Goal: Check status: Check status

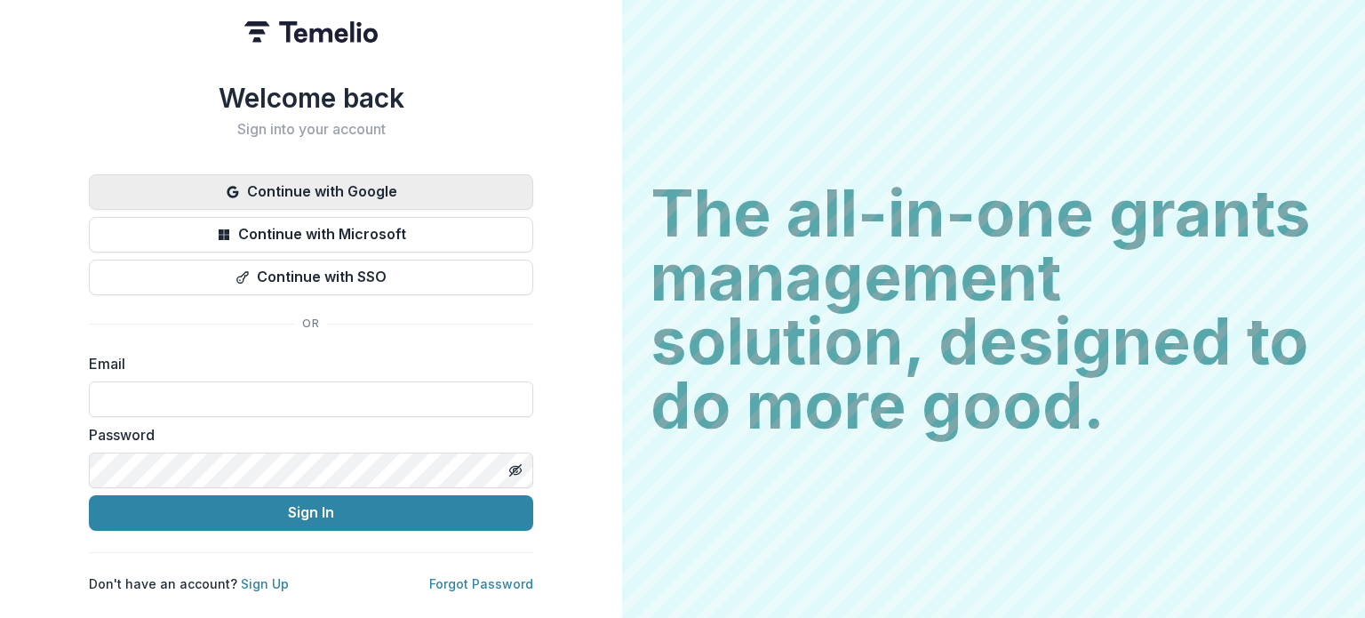
click at [416, 188] on button "Continue with Google" at bounding box center [311, 192] width 444 height 36
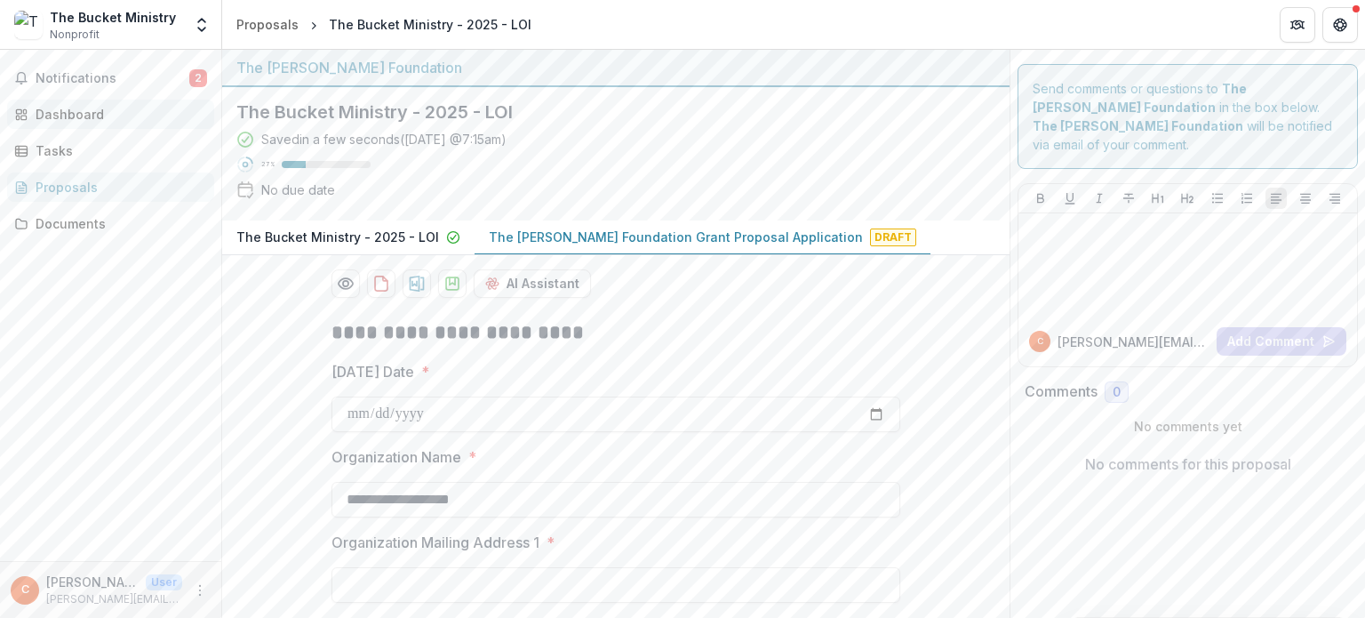
click at [114, 108] on div "Dashboard" at bounding box center [118, 114] width 164 height 19
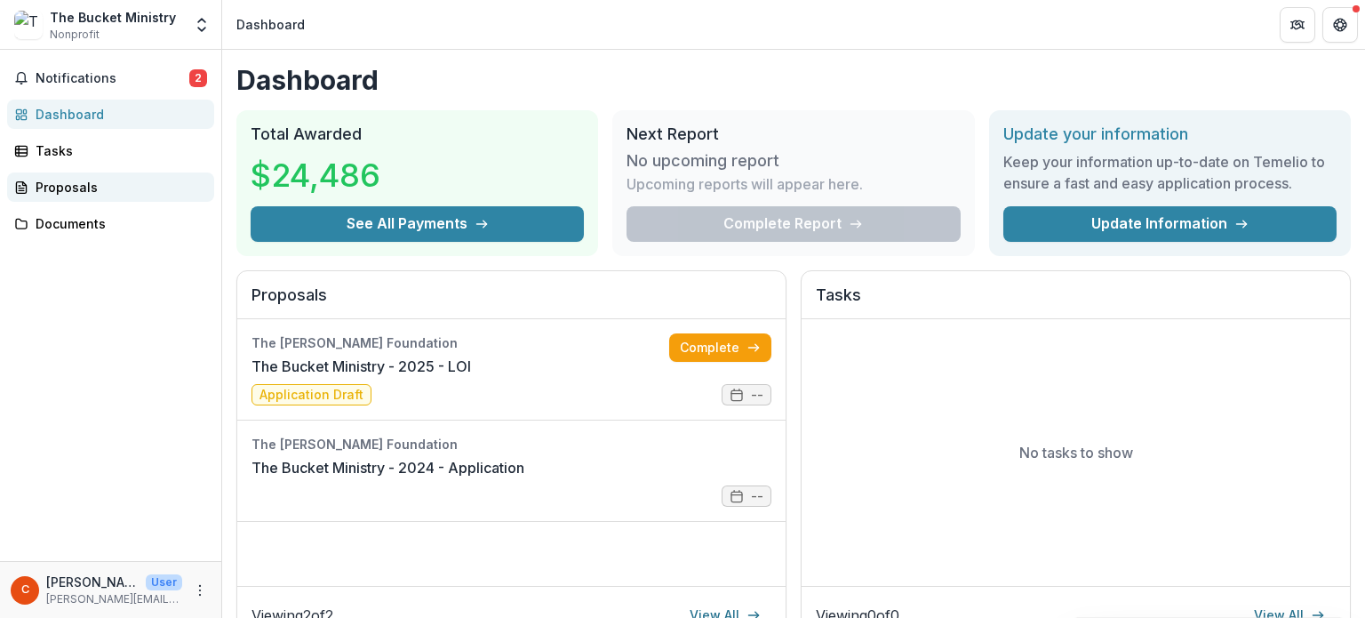
click at [60, 177] on link "Proposals" at bounding box center [110, 186] width 207 height 29
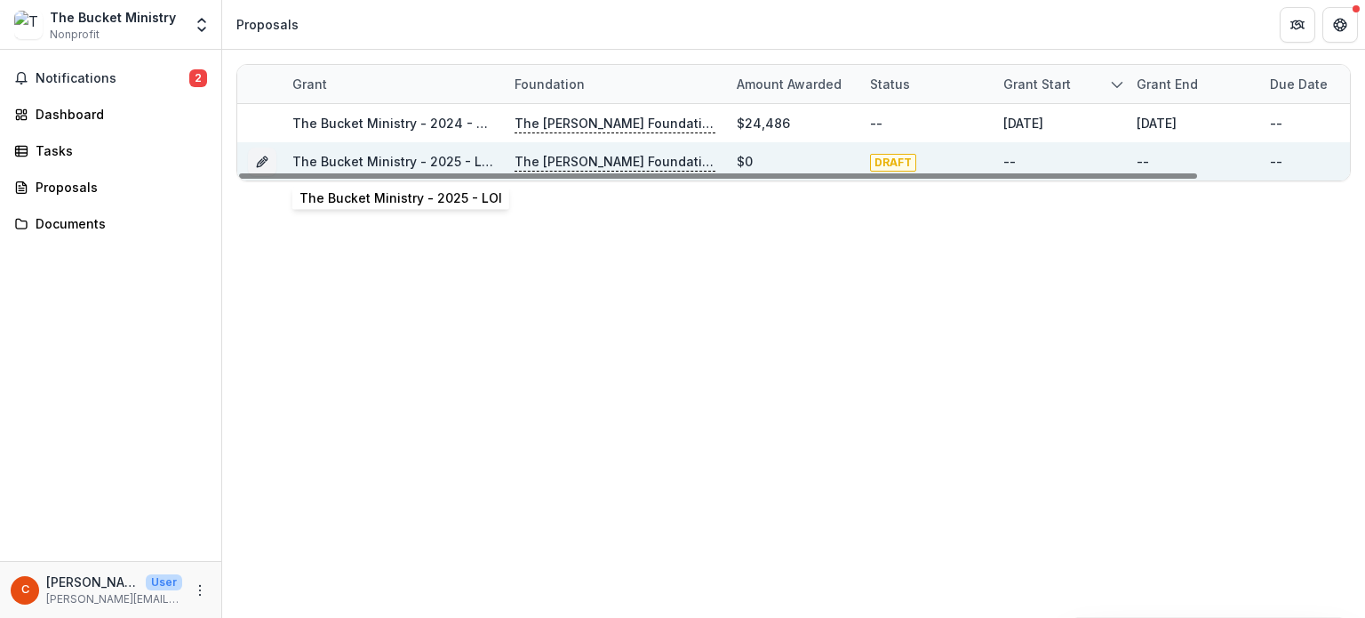
click at [474, 161] on link "The Bucket Ministry - 2025 - LOI" at bounding box center [393, 161] width 203 height 15
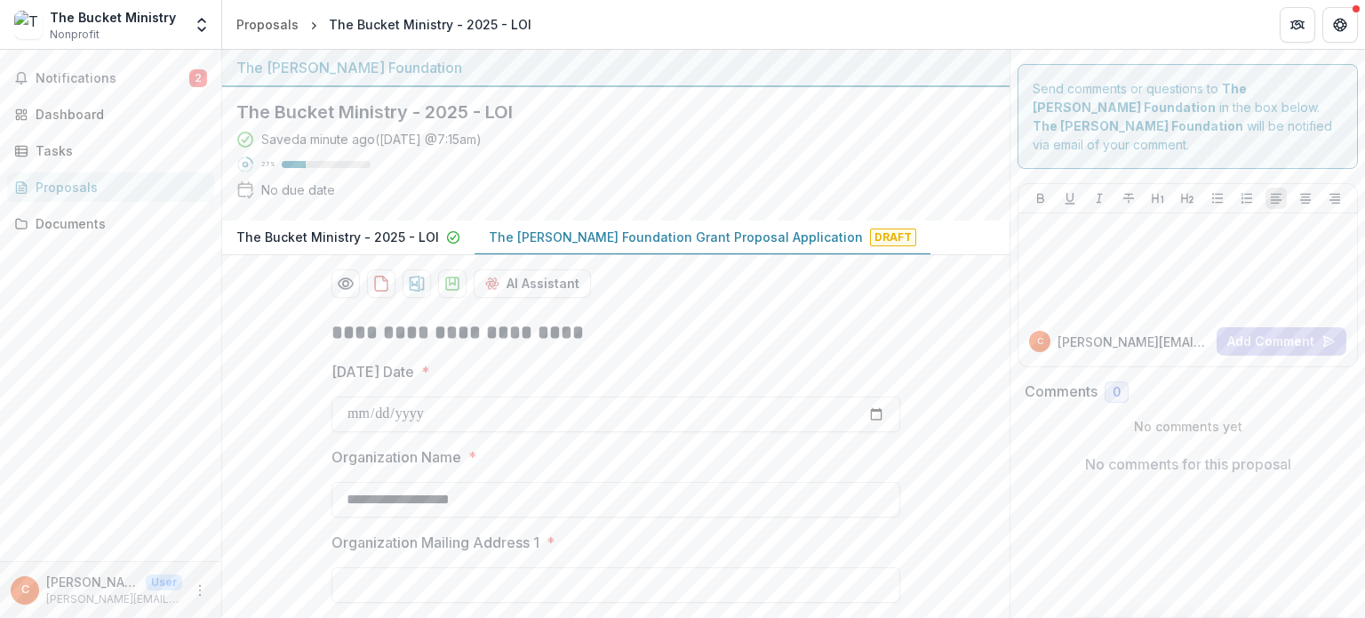
click at [620, 233] on p "The Bolick Foundation Grant Proposal Application" at bounding box center [676, 237] width 374 height 19
click at [607, 230] on p "The Bolick Foundation Grant Proposal Application" at bounding box center [676, 237] width 374 height 19
click at [61, 223] on div "Documents" at bounding box center [118, 223] width 164 height 19
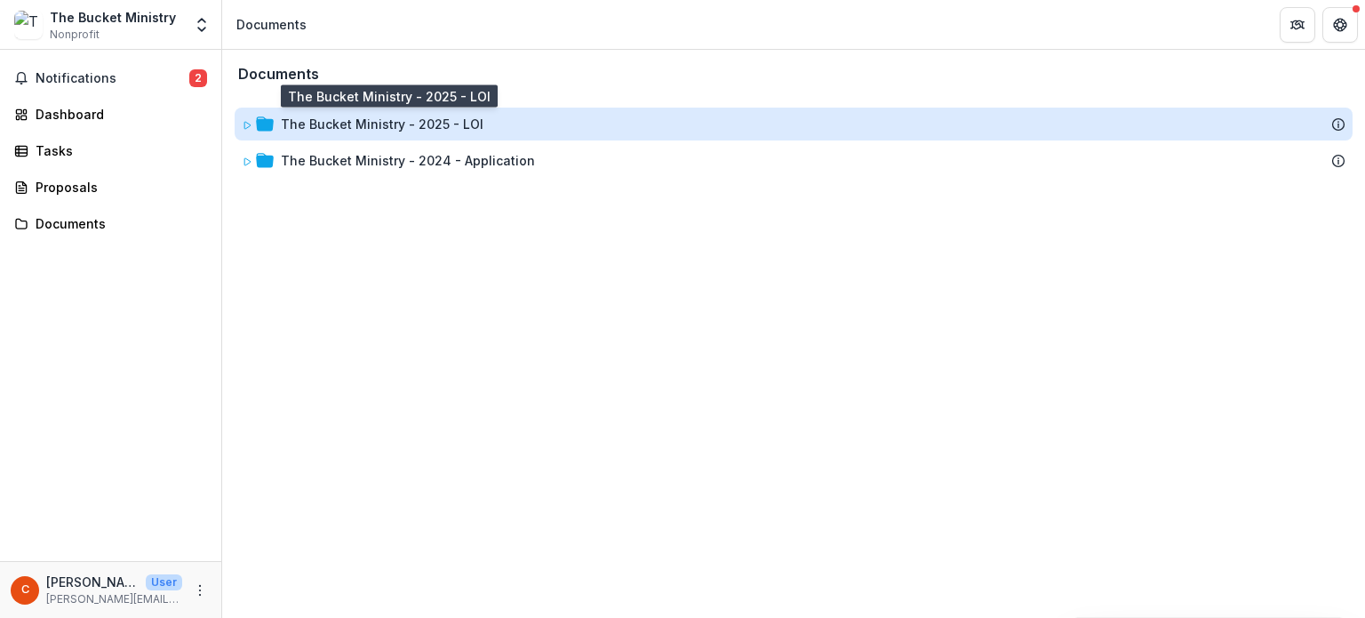
click at [355, 125] on div "The Bucket Ministry - 2025 - LOI" at bounding box center [382, 124] width 203 height 19
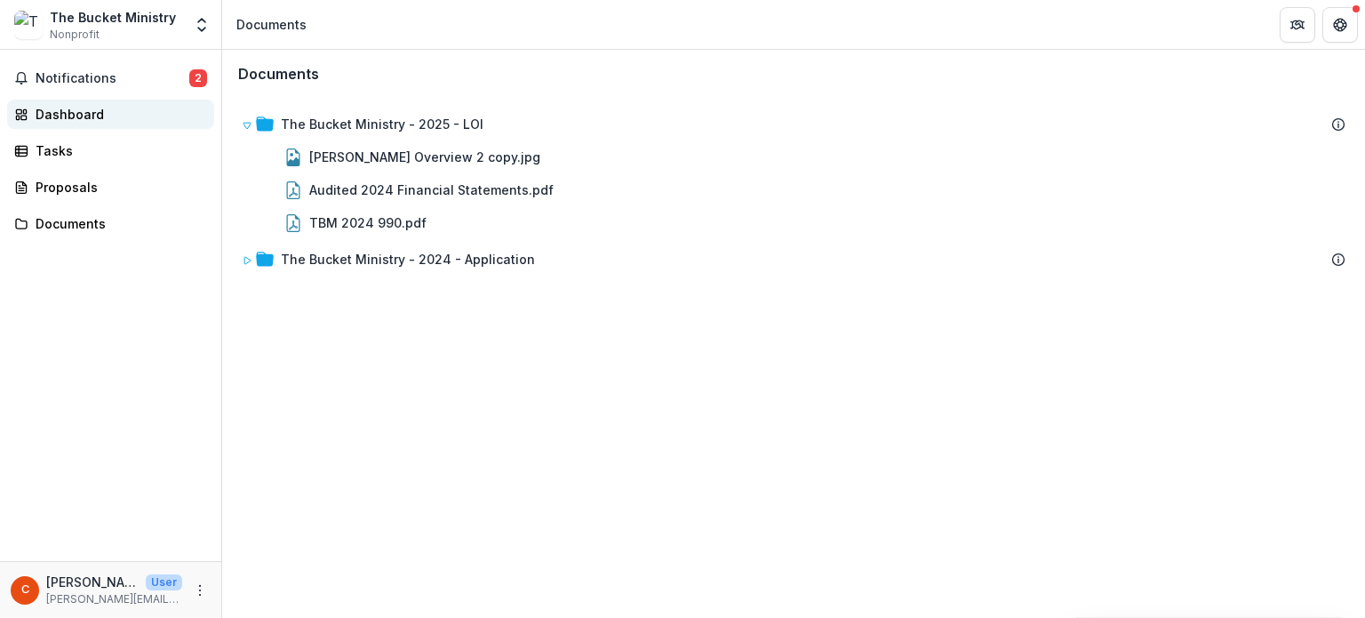
click at [68, 105] on div "Dashboard" at bounding box center [118, 114] width 164 height 19
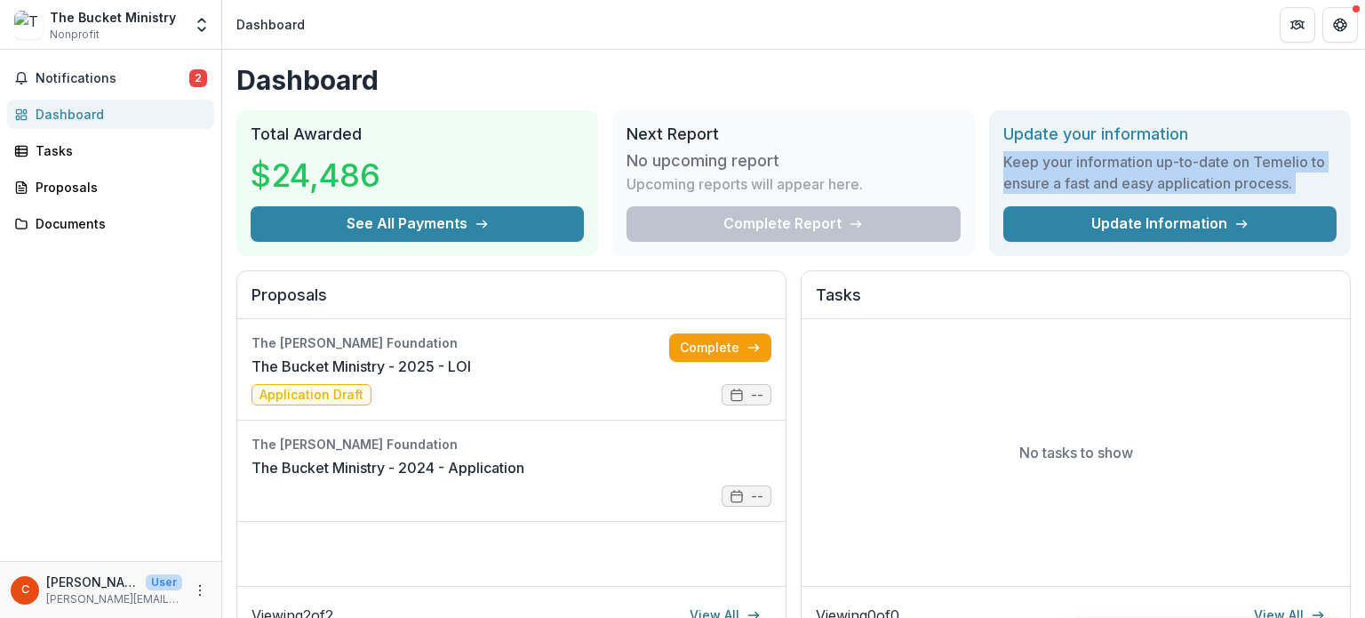
drag, startPoint x: 1364, startPoint y: 99, endPoint x: 1364, endPoint y: 223, distance: 124.4
click at [1364, 223] on div "Dashboard Total Awarded $24,486 See All Payments Next Report No upcoming report…" at bounding box center [793, 334] width 1143 height 568
click at [116, 78] on span "Notifications" at bounding box center [113, 78] width 154 height 15
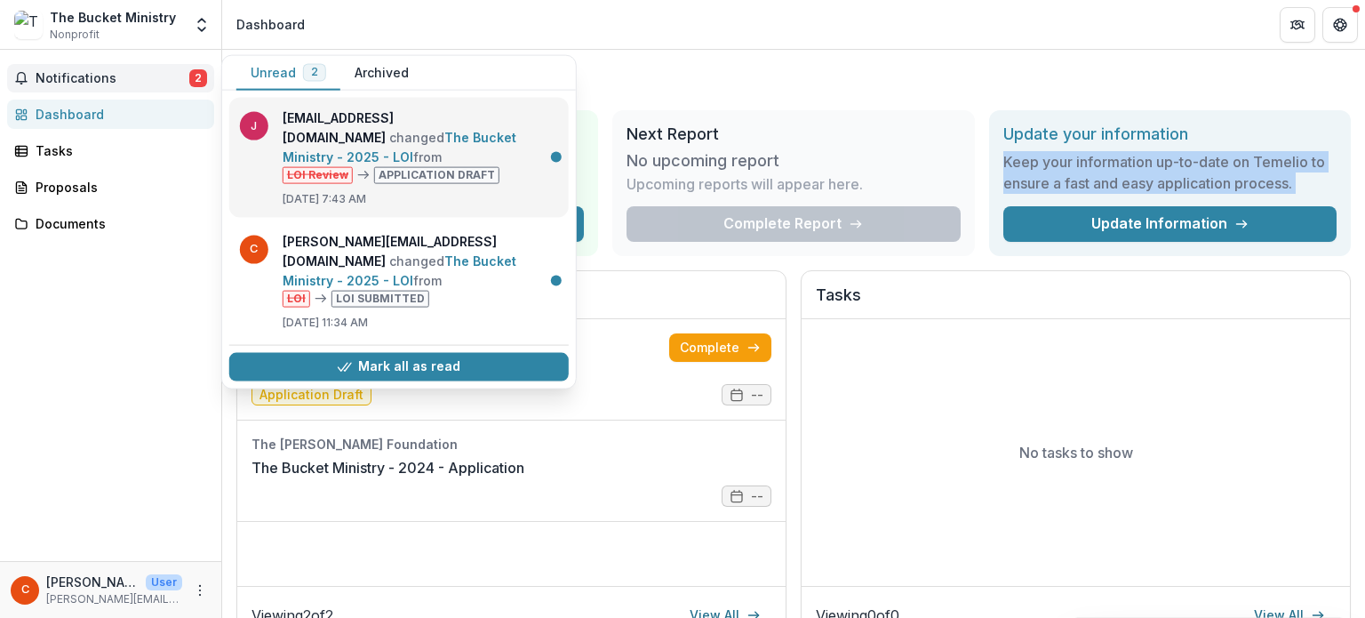
click at [419, 152] on link "The Bucket Ministry - 2025 - LOI" at bounding box center [400, 147] width 234 height 35
